Goal: Information Seeking & Learning: Learn about a topic

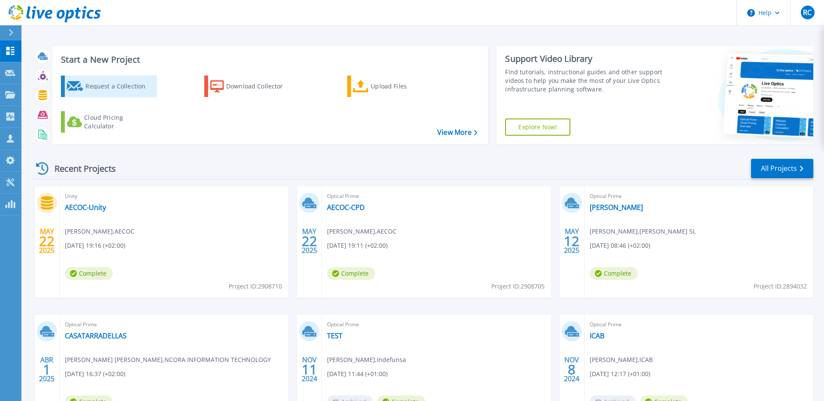
click at [85, 87] on div "Request a Collection" at bounding box center [119, 86] width 69 height 17
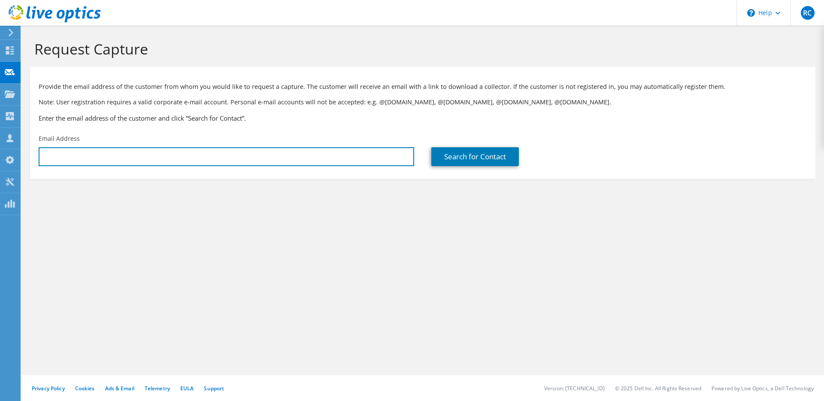
type input "[PERSON_NAME][EMAIL_ADDRESS][DOMAIN_NAME]"
paste input "antonio.sanchez@europamundo.com"
type input "[PERSON_NAME][EMAIL_ADDRESS][PERSON_NAME][DOMAIN_NAME]"
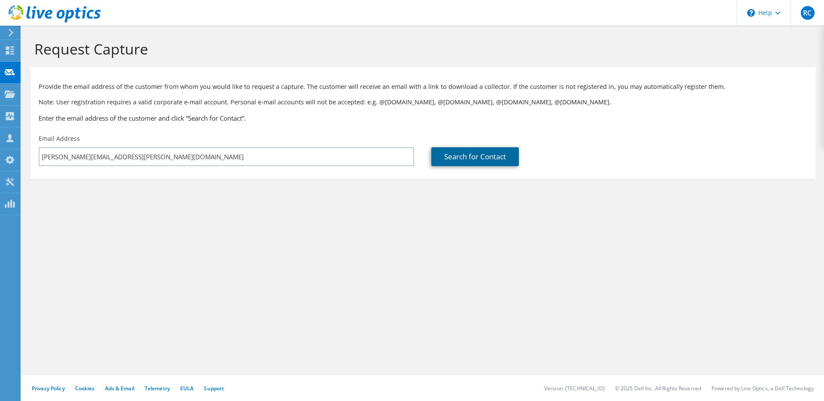
click at [458, 155] on link "Search for Contact" at bounding box center [476, 156] width 88 height 19
type input "EUROPA MUNDO VACACIONES SL"
type input "Antonio"
type input "Sánchez-Villares Benito"
type input "Spain"
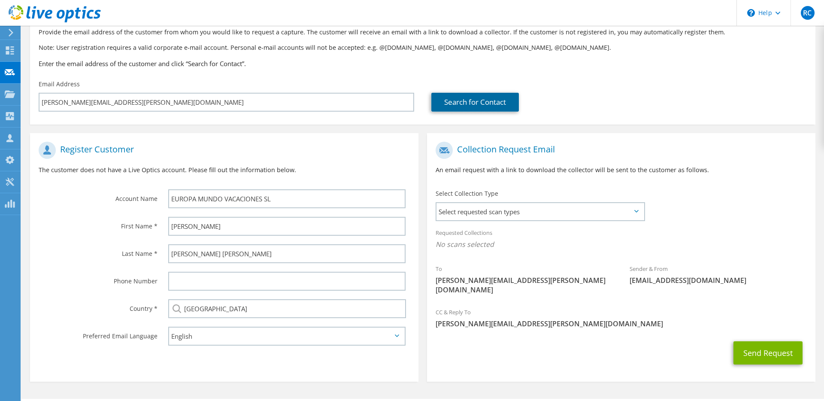
scroll to position [69, 0]
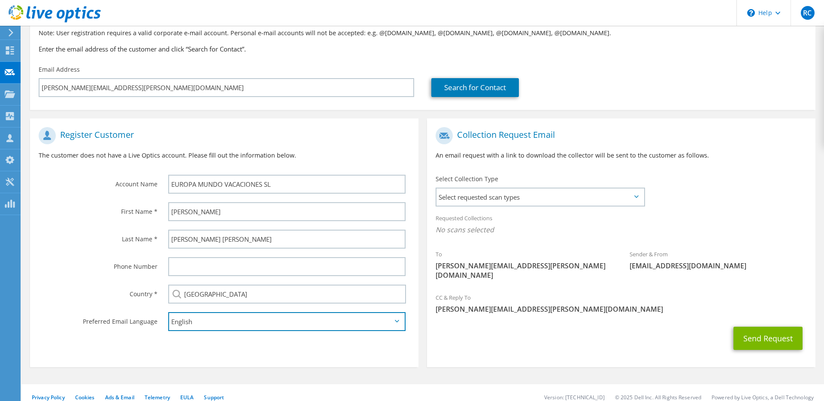
click at [338, 321] on select "English Deutsch Español Français Italiano Polski Português Русский 한국어 中文 日本語" at bounding box center [286, 321] width 237 height 19
select select "es-ES"
click at [168, 313] on select "English Deutsch Español Français Italiano Polski Português Русский 한국어 中文 日本語" at bounding box center [286, 321] width 237 height 19
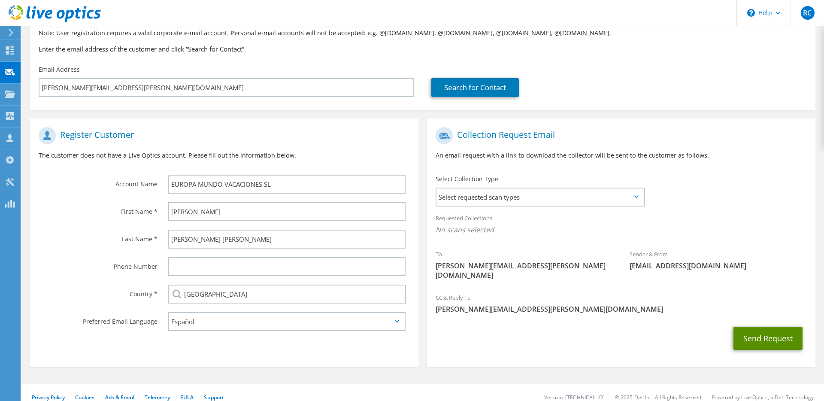
click at [750, 331] on button "Send Request" at bounding box center [768, 338] width 69 height 23
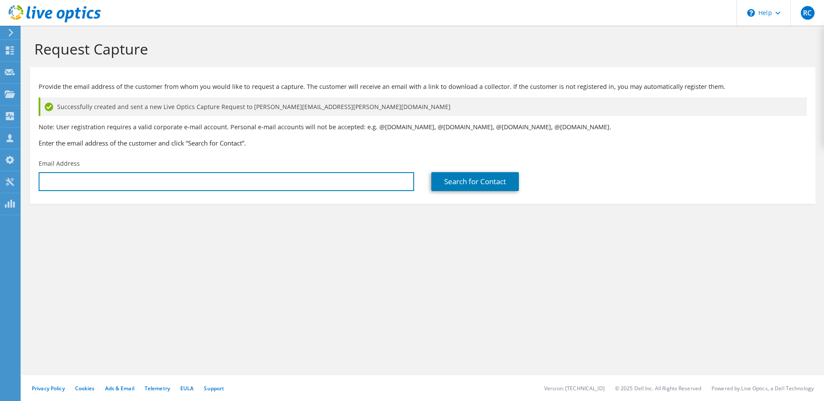
type input "[PERSON_NAME][EMAIL_ADDRESS][PERSON_NAME][DOMAIN_NAME]"
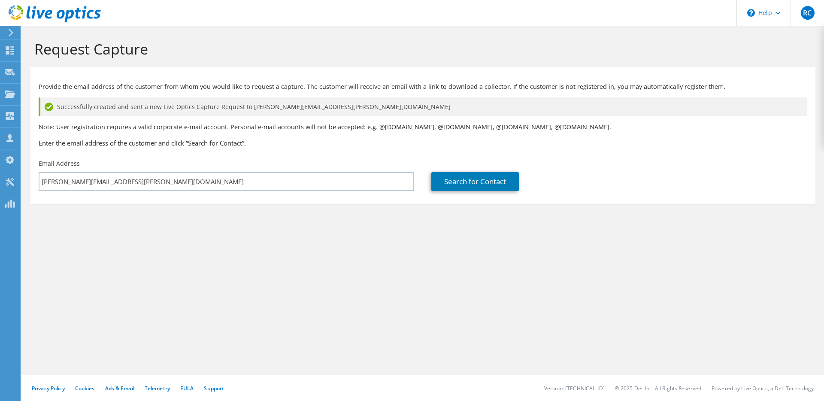
click at [279, 150] on div "Provide the email address of the customer from whom you would like to request a…" at bounding box center [423, 113] width 786 height 84
click at [311, 147] on h3 "Enter the email address of the customer and click “Search for Contact”." at bounding box center [423, 142] width 769 height 9
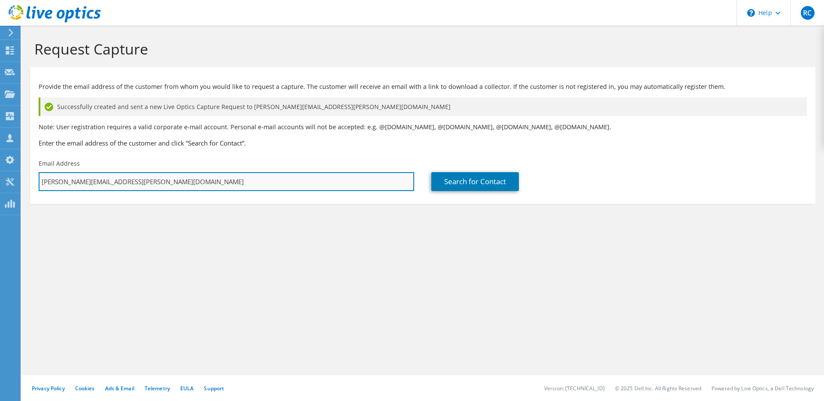
click at [256, 178] on input "[PERSON_NAME][EMAIL_ADDRESS][PERSON_NAME][DOMAIN_NAME]" at bounding box center [227, 181] width 376 height 19
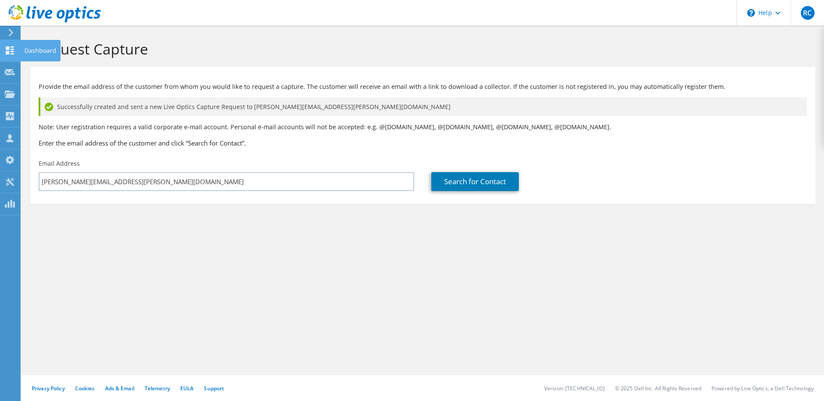
click at [12, 51] on icon at bounding box center [10, 50] width 10 height 8
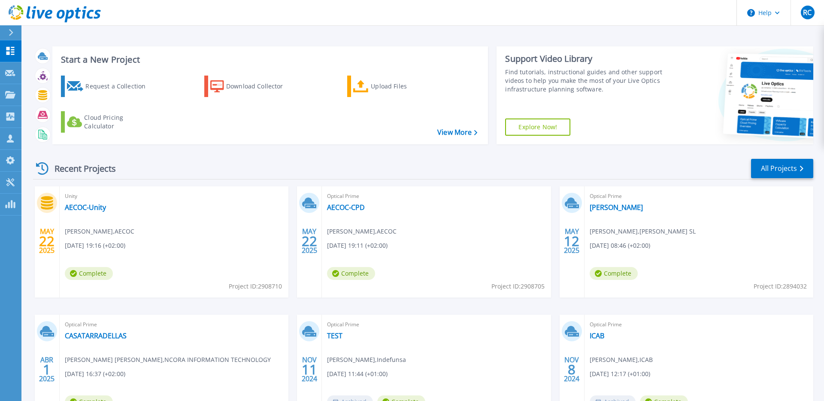
click at [134, 232] on span "Javier Saavedra , AECOC" at bounding box center [100, 231] width 70 height 9
drag, startPoint x: 335, startPoint y: 232, endPoint x: 390, endPoint y: 232, distance: 55.8
click at [134, 232] on span "Javier Saavedra , AECOC" at bounding box center [100, 231] width 70 height 9
click at [125, 248] on span "05/22/2025, 19:11 (+02:00)" at bounding box center [95, 245] width 61 height 9
drag, startPoint x: 329, startPoint y: 246, endPoint x: 399, endPoint y: 246, distance: 69.6
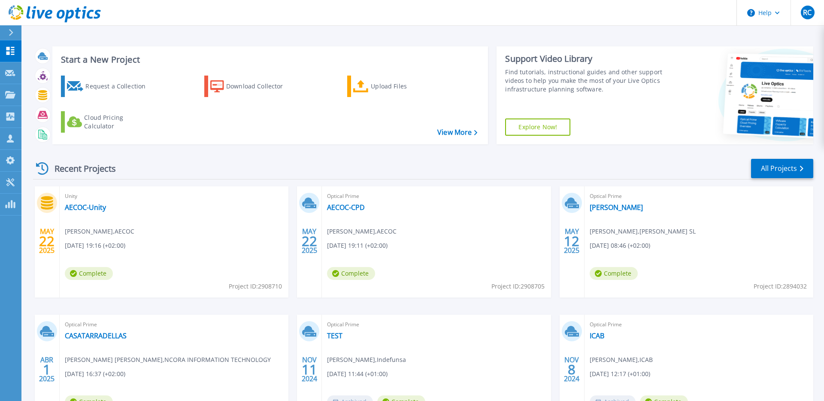
click at [125, 246] on span "05/22/2025, 19:11 (+02:00)" at bounding box center [95, 245] width 61 height 9
drag, startPoint x: 399, startPoint y: 246, endPoint x: 330, endPoint y: 245, distance: 69.1
click at [125, 245] on span "05/22/2025, 19:11 (+02:00)" at bounding box center [95, 245] width 61 height 9
click at [134, 232] on span "Javier Saavedra , AECOC" at bounding box center [100, 231] width 70 height 9
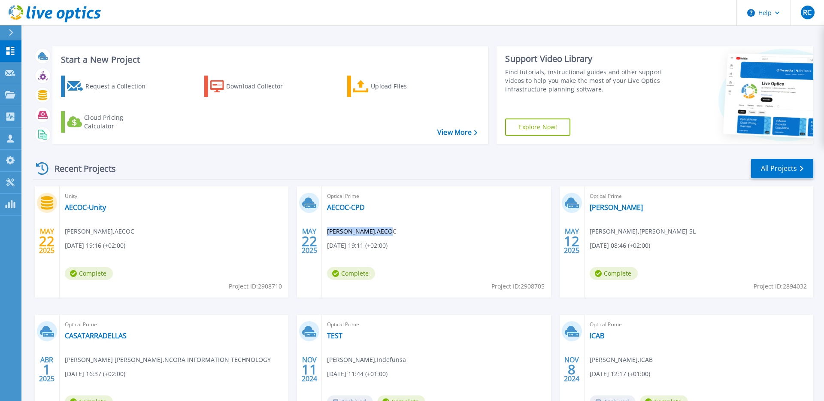
drag, startPoint x: 327, startPoint y: 231, endPoint x: 388, endPoint y: 231, distance: 61.0
click at [134, 231] on span "Javier Saavedra , AECOC" at bounding box center [100, 231] width 70 height 9
click at [125, 249] on span "05/22/2025, 19:11 (+02:00)" at bounding box center [95, 245] width 61 height 9
drag, startPoint x: 401, startPoint y: 246, endPoint x: 329, endPoint y: 231, distance: 73.4
click at [329, 231] on div "Optical Prime AECOC-CPD Javier Saavedra , AECOC 05/22/2025, 19:11 (+02:00) Comp…" at bounding box center [436, 241] width 229 height 111
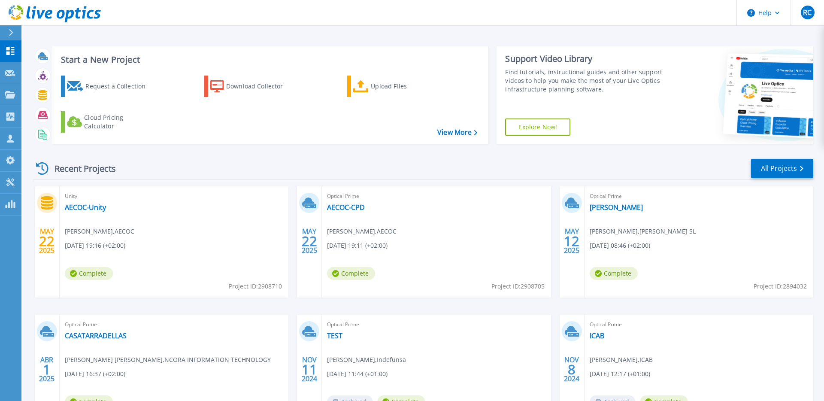
click at [134, 235] on span "Javier Saavedra , AECOC" at bounding box center [100, 231] width 70 height 9
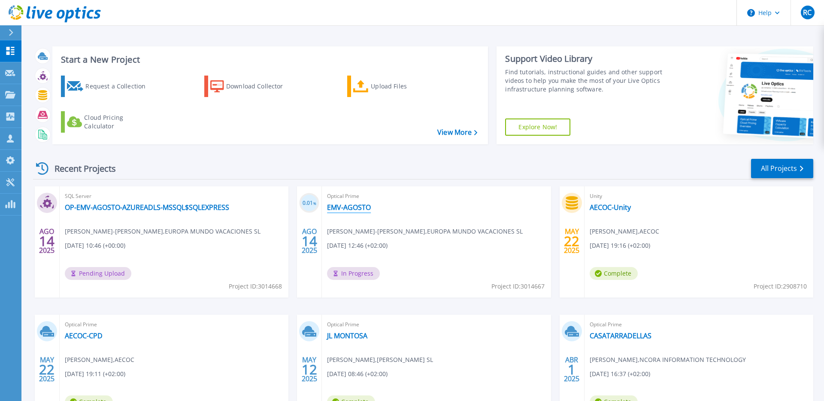
click at [348, 210] on link "EMV-AGOSTO" at bounding box center [349, 207] width 44 height 9
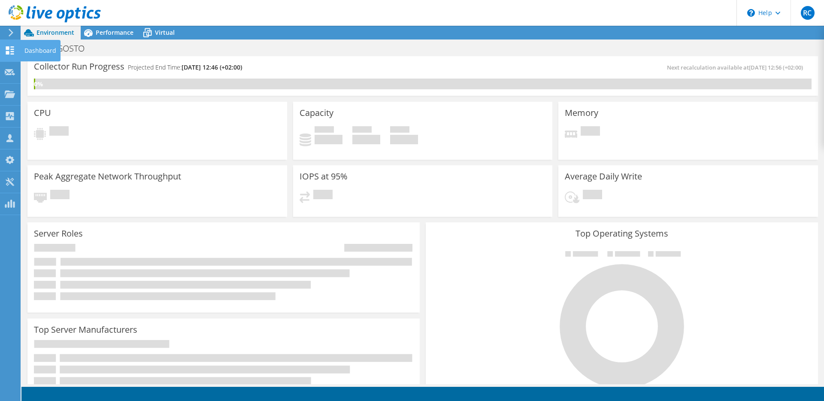
click at [12, 50] on icon at bounding box center [10, 50] width 10 height 8
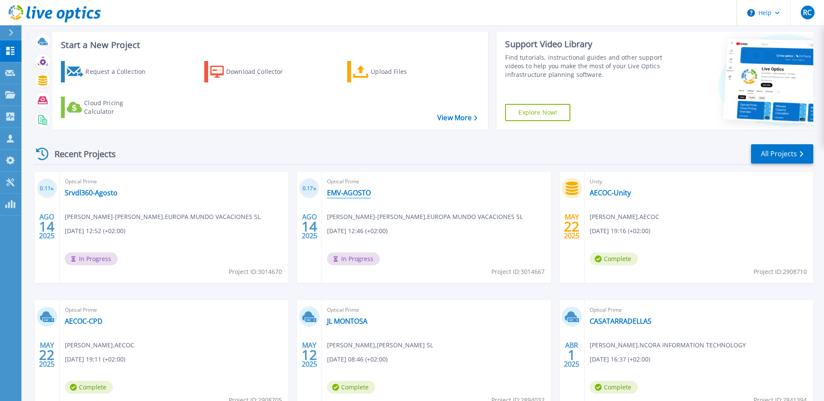
scroll to position [5, 0]
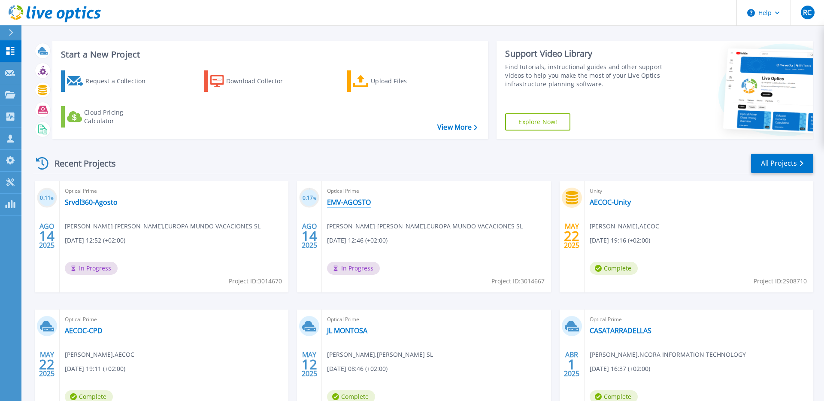
click at [344, 204] on link "EMV-AGOSTO" at bounding box center [349, 202] width 44 height 9
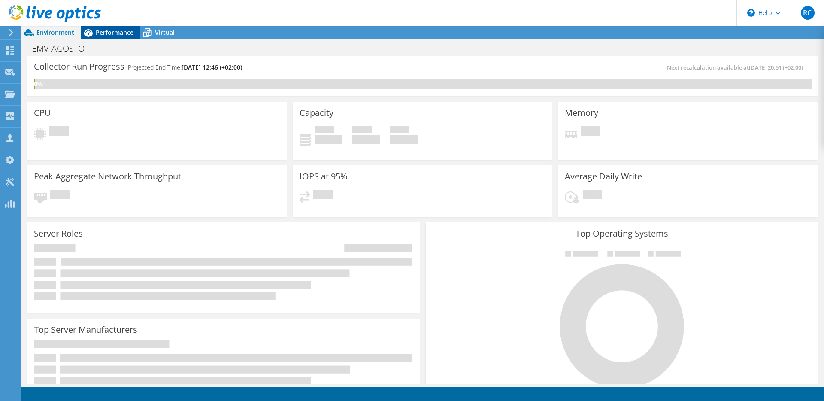
click at [98, 35] on span "Performance" at bounding box center [115, 32] width 38 height 8
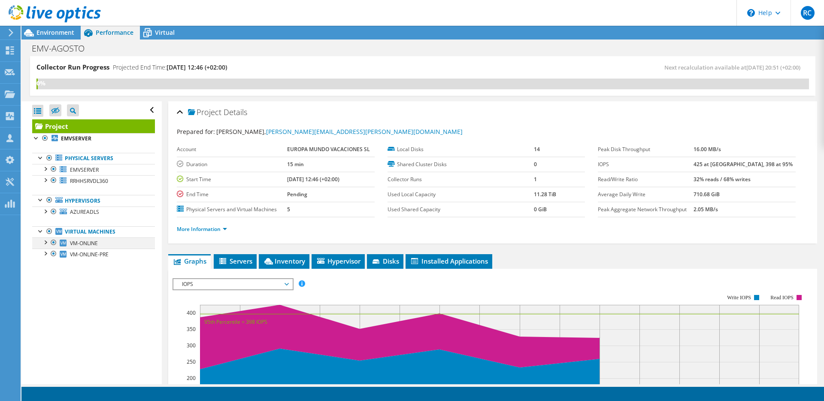
click at [46, 243] on div at bounding box center [45, 241] width 9 height 9
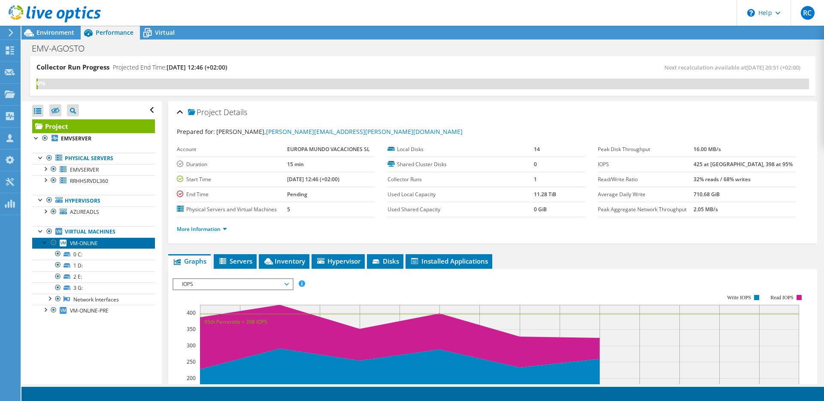
click at [70, 243] on span "VM-ONLINE" at bounding box center [84, 243] width 28 height 7
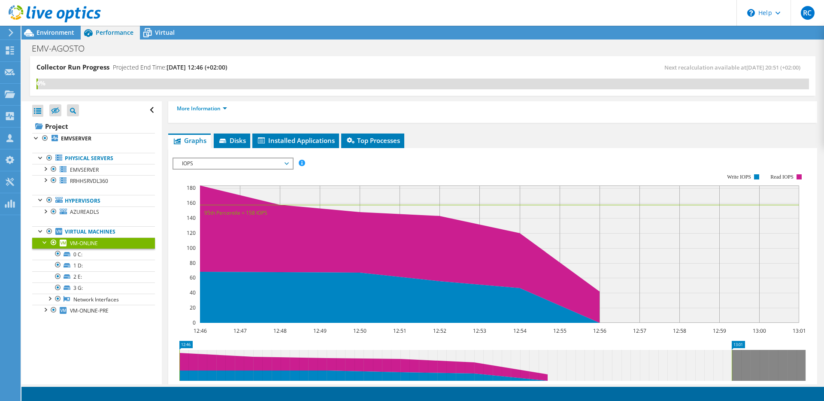
scroll to position [95, 0]
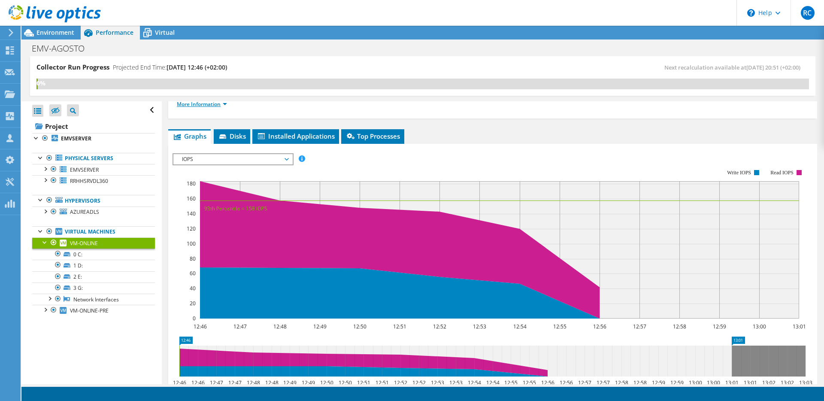
click at [225, 105] on link "More Information" at bounding box center [202, 103] width 50 height 7
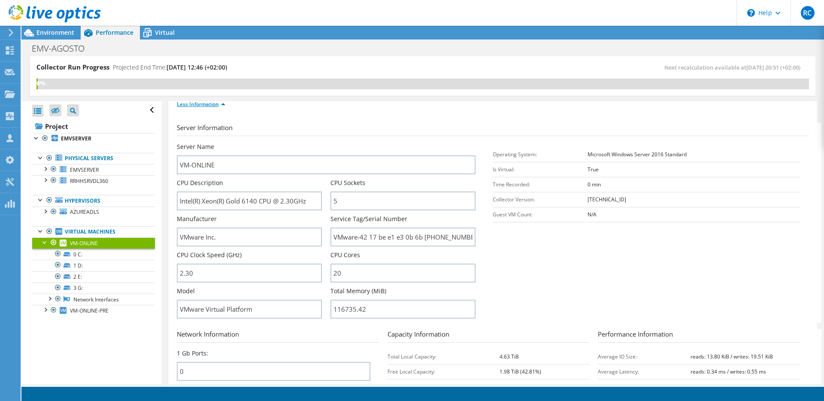
click at [225, 104] on link "Less Information" at bounding box center [201, 103] width 49 height 7
